Goal: Information Seeking & Learning: Learn about a topic

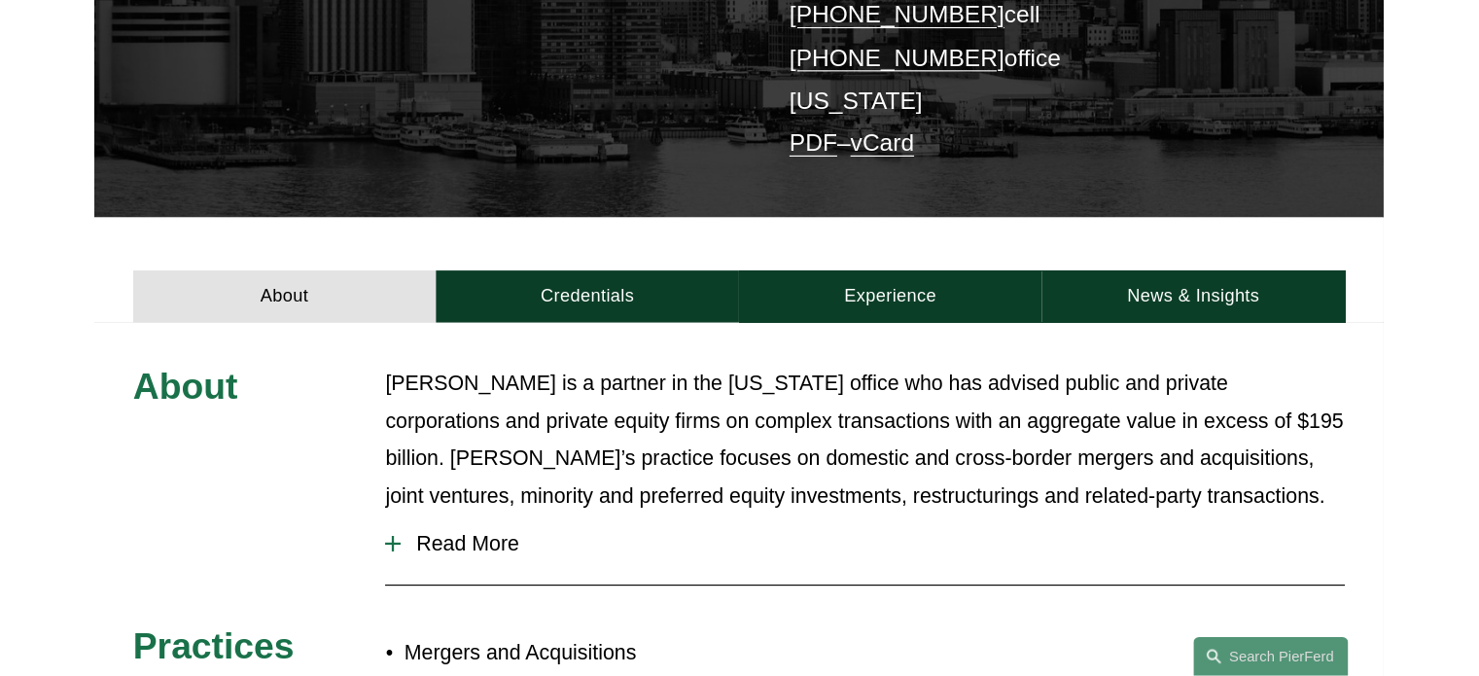
scroll to position [447, 0]
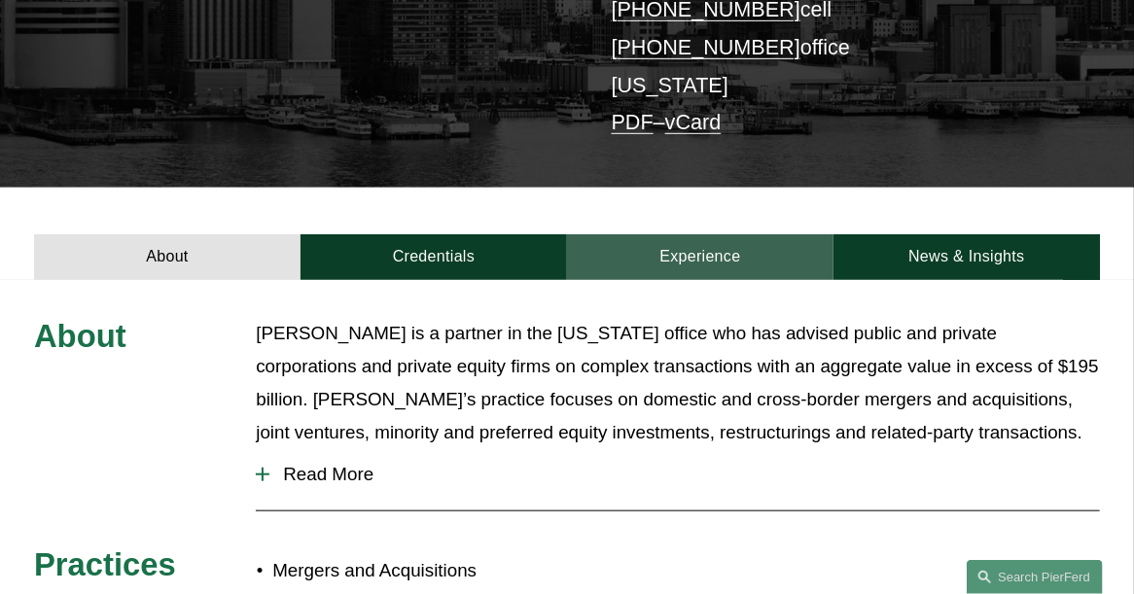
click at [720, 234] on link "Experience" at bounding box center [700, 257] width 266 height 46
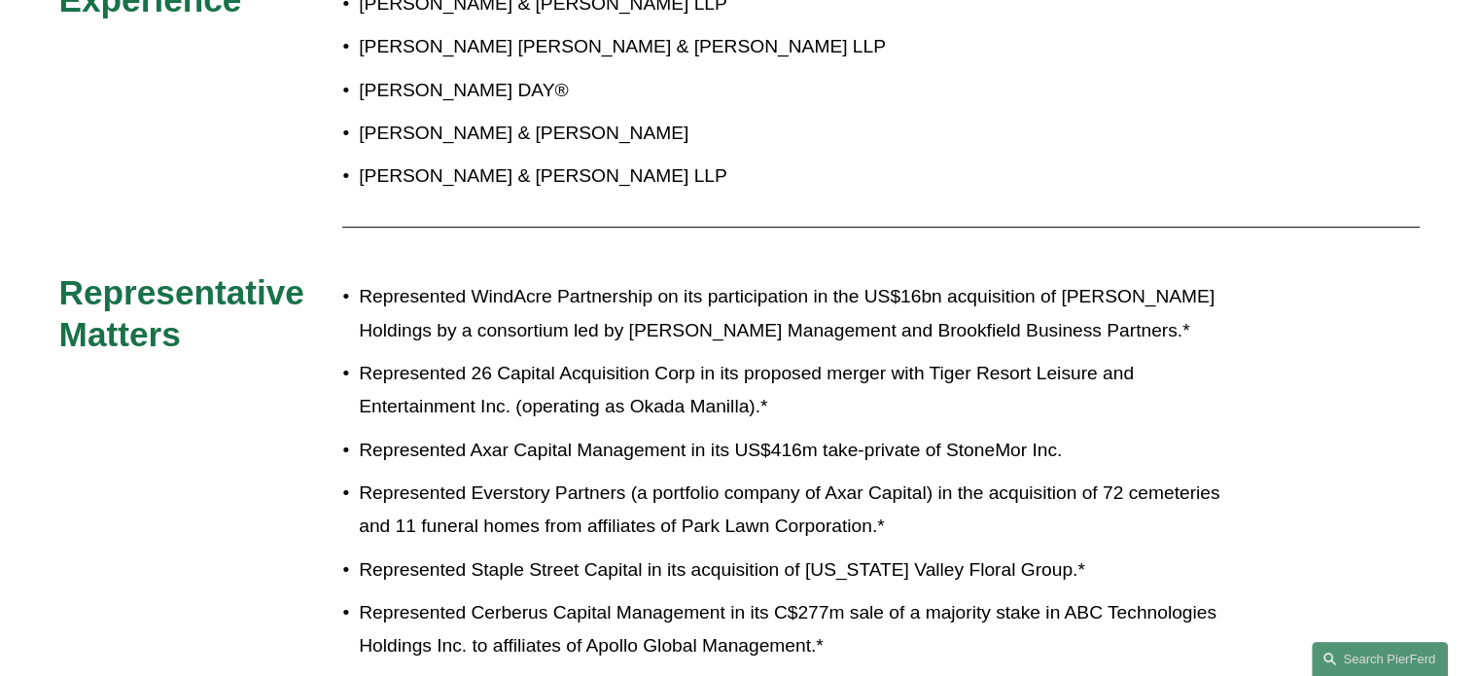
scroll to position [681, 0]
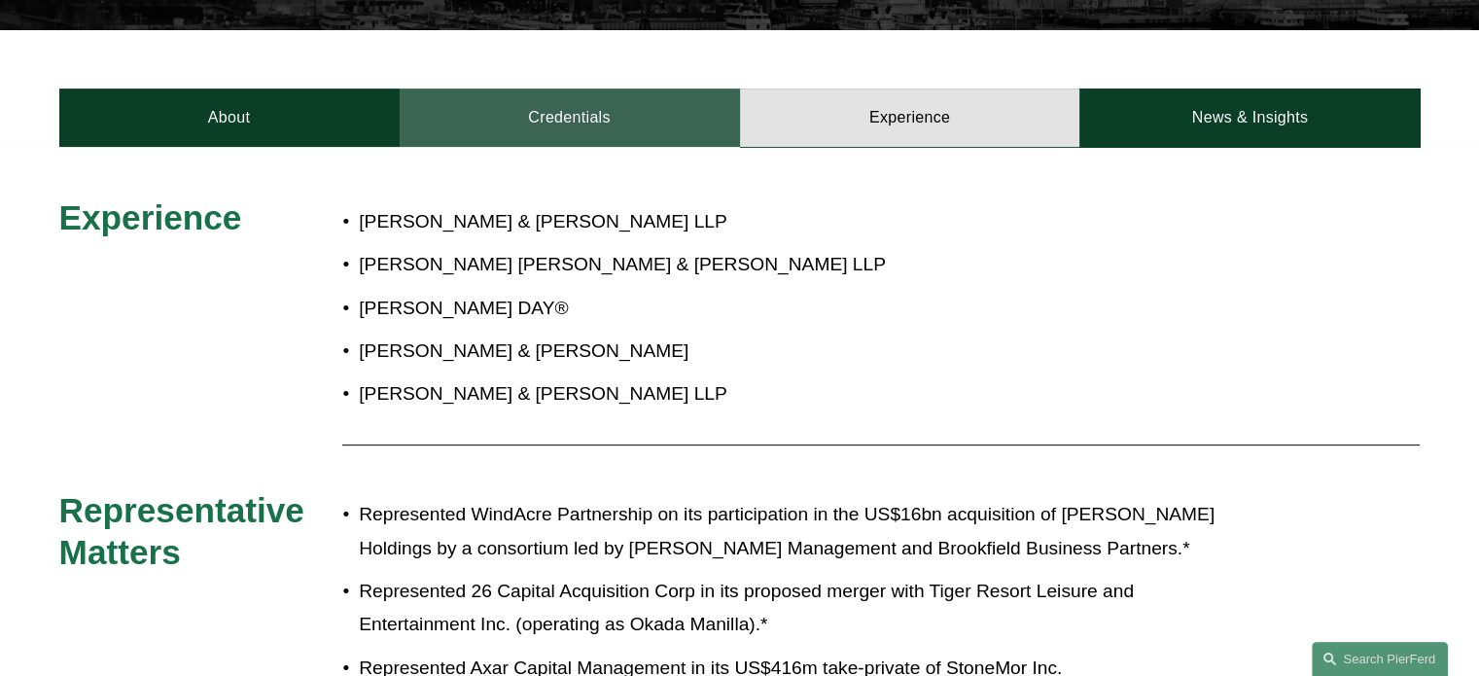
click at [568, 92] on link "Credentials" at bounding box center [570, 117] width 340 height 58
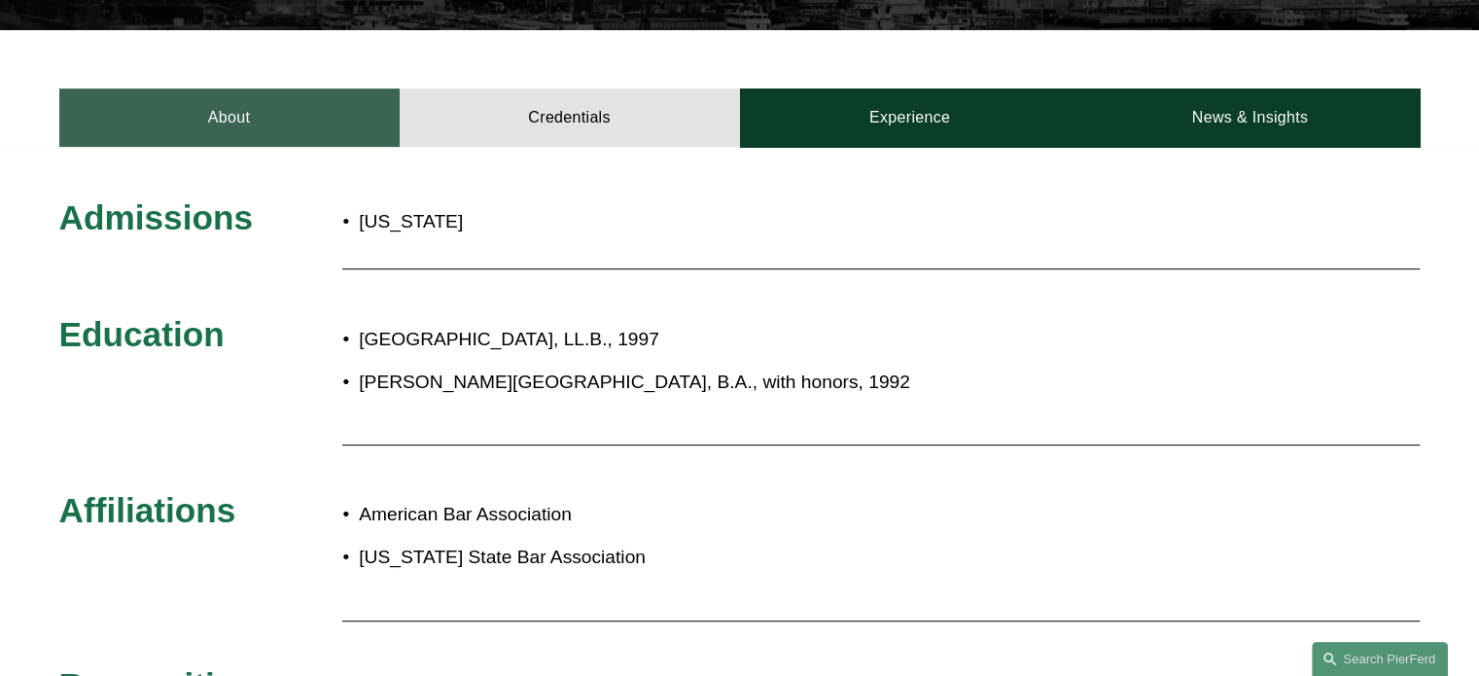
click at [218, 89] on link "About" at bounding box center [229, 117] width 340 height 58
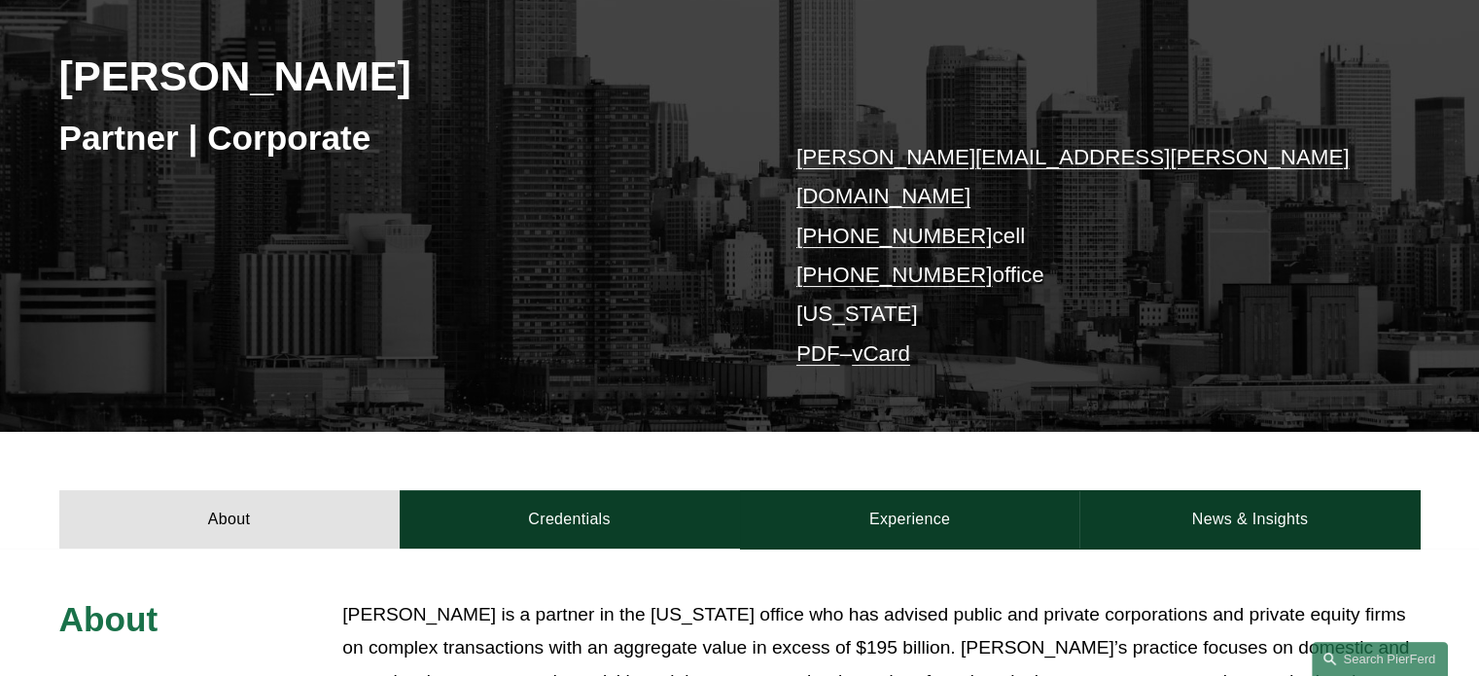
scroll to position [0, 0]
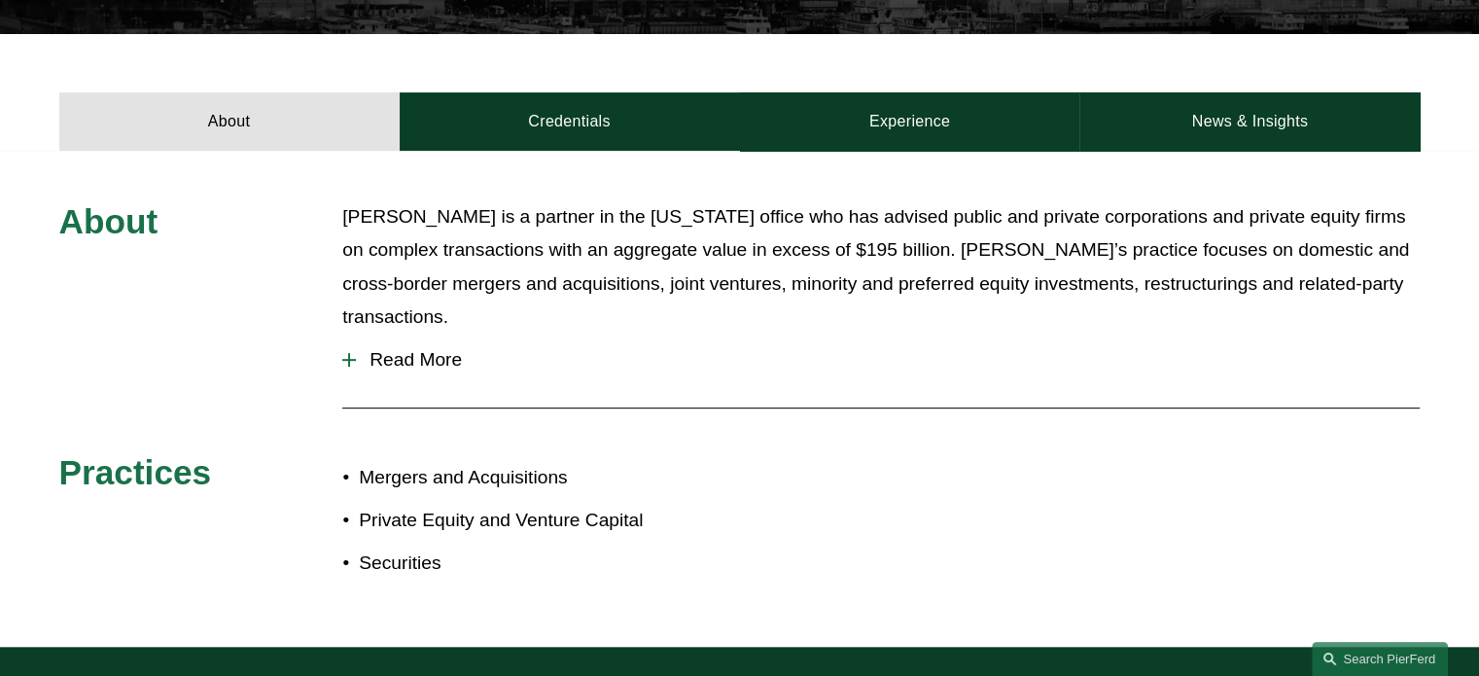
scroll to position [681, 0]
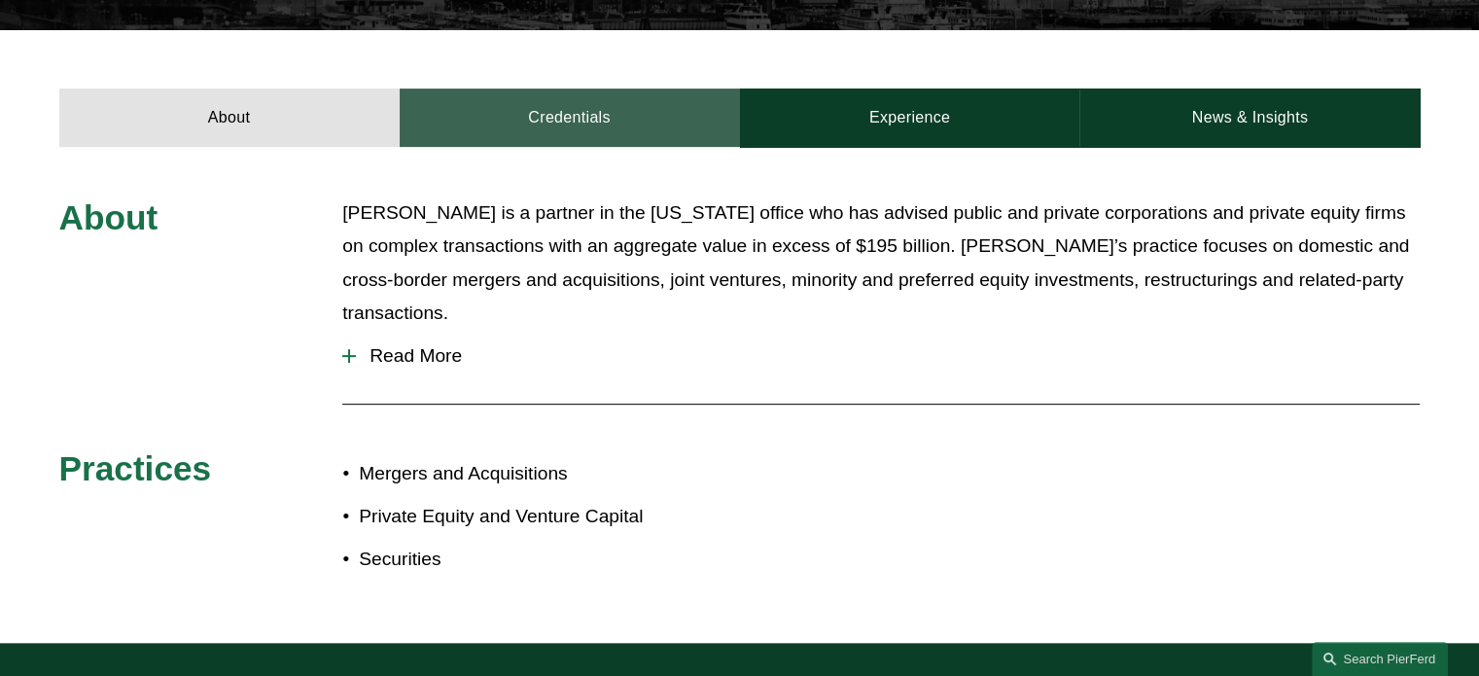
click at [575, 93] on link "Credentials" at bounding box center [570, 117] width 340 height 58
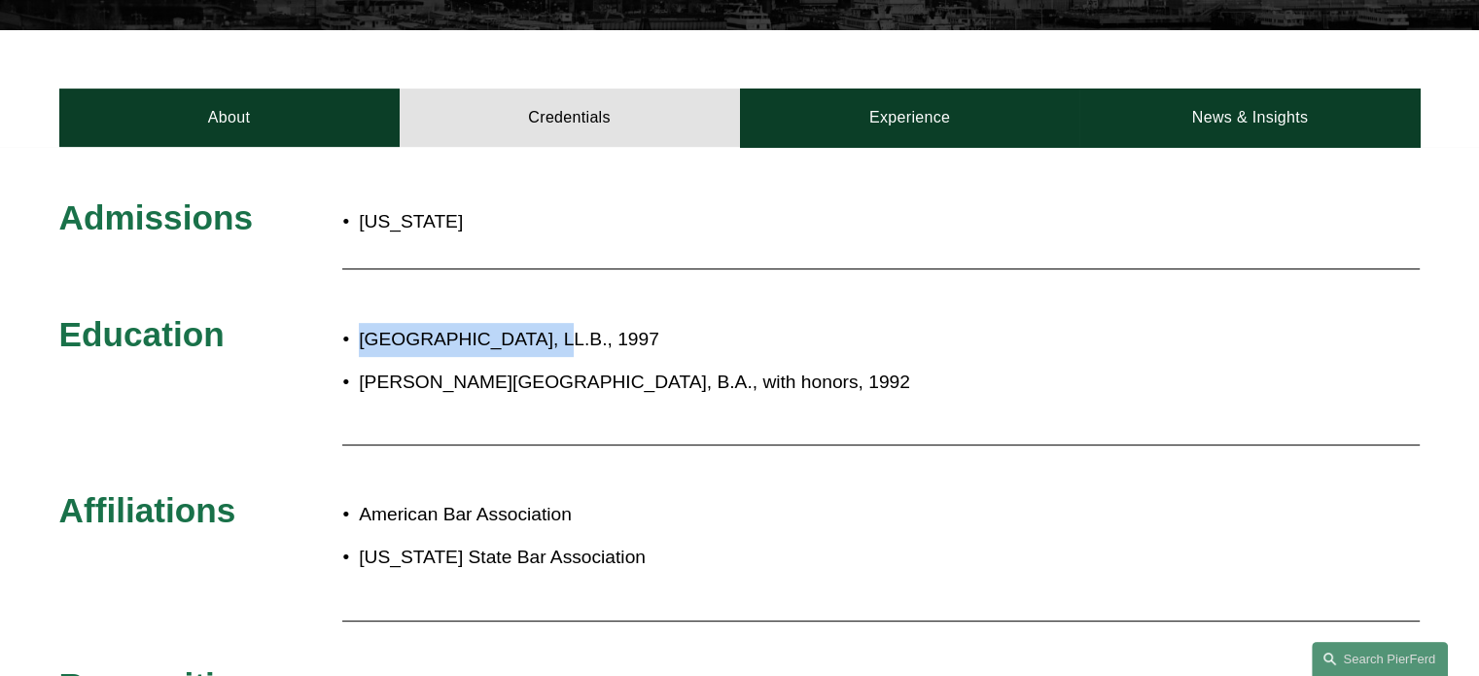
drag, startPoint x: 359, startPoint y: 303, endPoint x: 528, endPoint y: 297, distance: 169.3
click at [528, 323] on p "[GEOGRAPHIC_DATA], LL.B., 1997" at bounding box center [804, 340] width 891 height 34
